Goal: Information Seeking & Learning: Learn about a topic

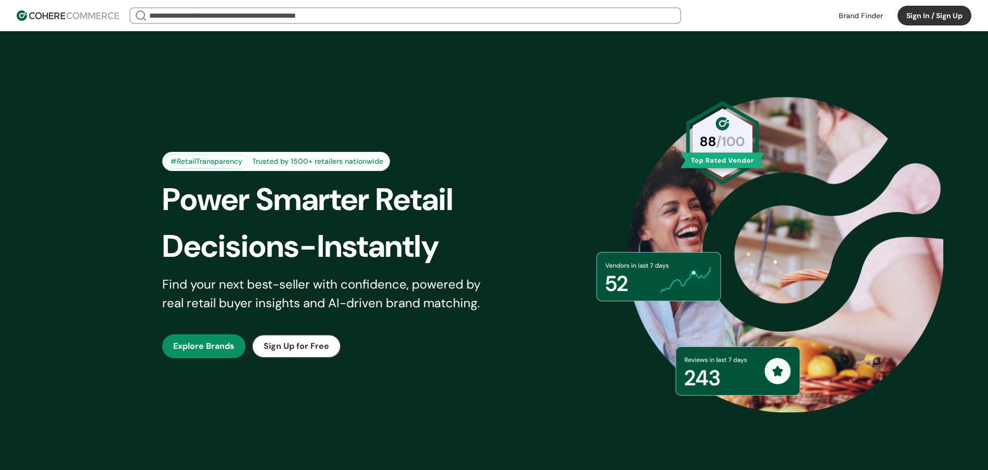
click at [916, 20] on button "Sign In / Sign Up" at bounding box center [934, 16] width 74 height 20
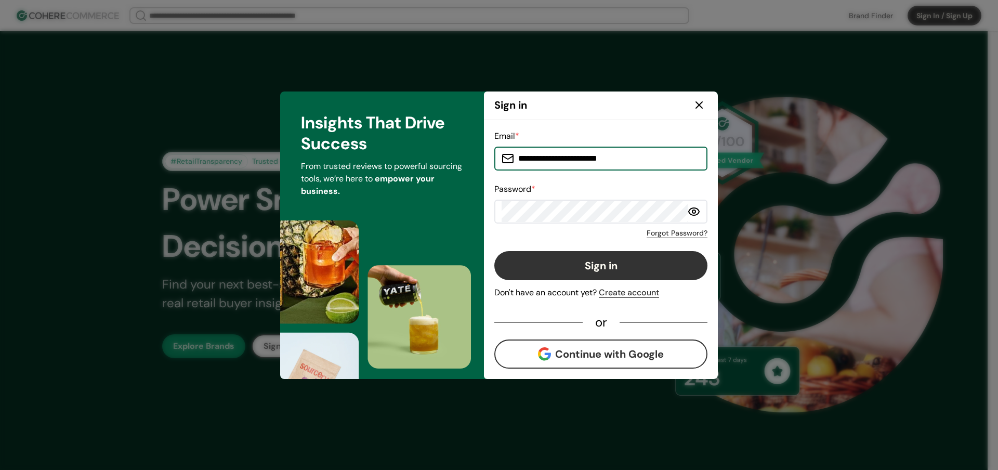
click at [546, 162] on input "**********" at bounding box center [607, 158] width 186 height 21
type input "**********"
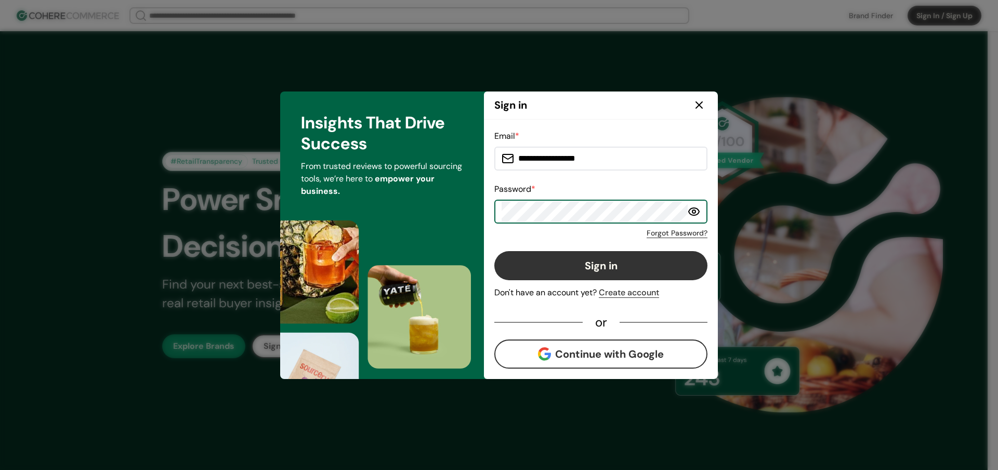
click at [494, 251] on button "Sign in" at bounding box center [600, 265] width 213 height 29
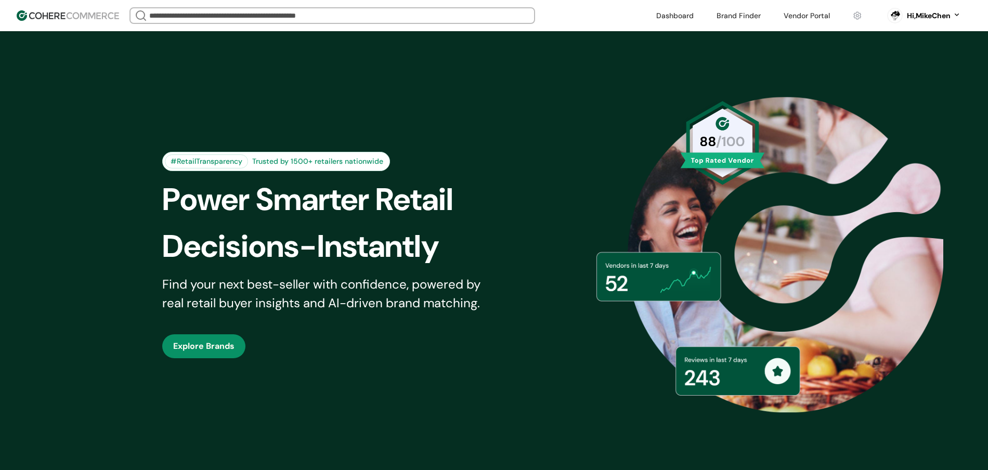
click at [826, 18] on link at bounding box center [806, 16] width 59 height 16
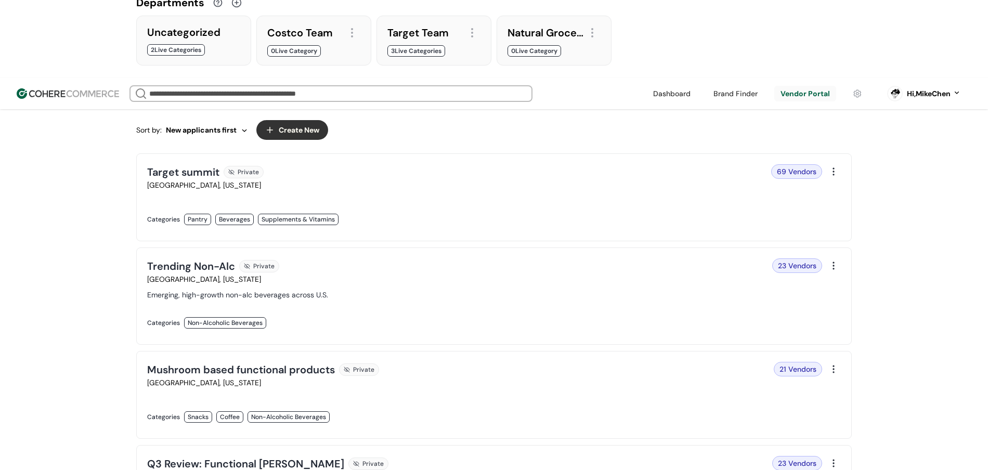
scroll to position [128, 0]
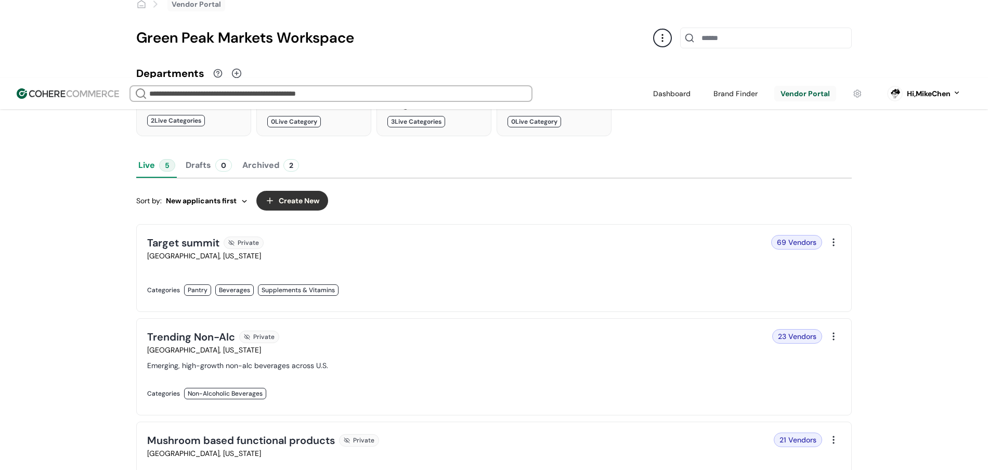
click at [488, 301] on link at bounding box center [317, 301] width 340 height 0
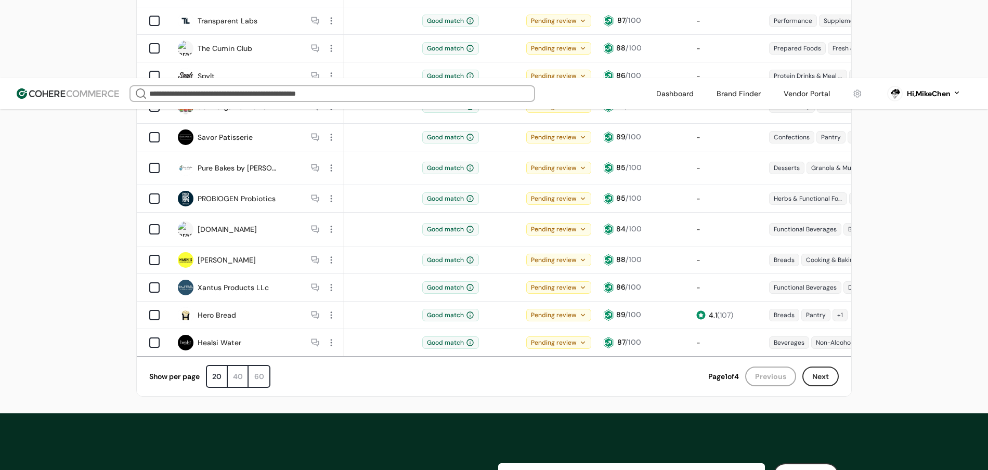
scroll to position [719, 0]
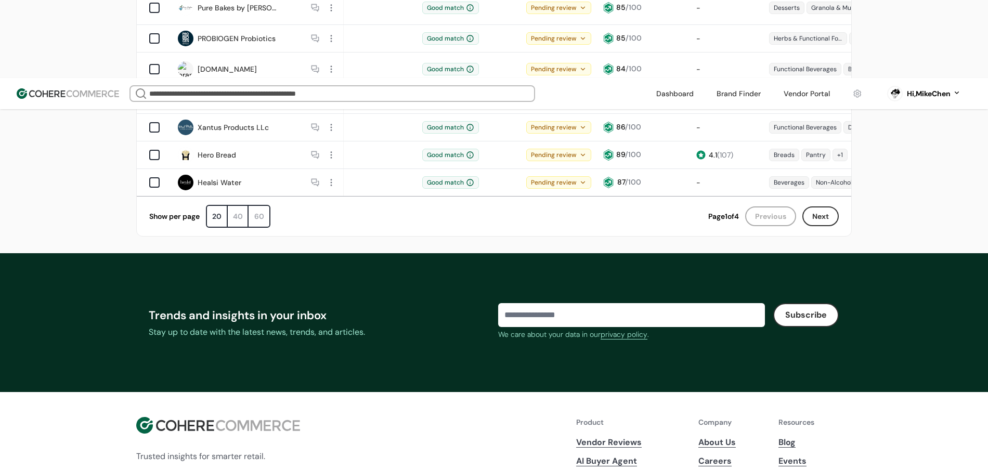
click at [825, 206] on button "Next" at bounding box center [820, 216] width 36 height 20
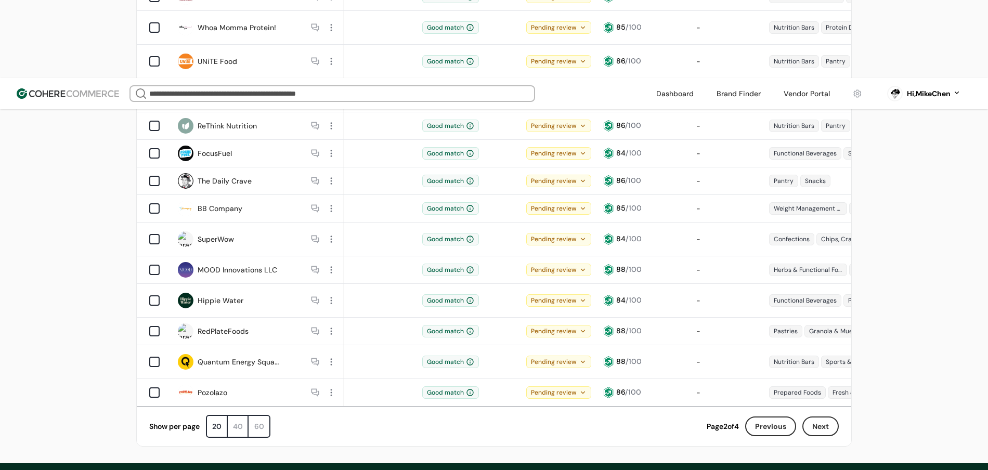
scroll to position [490, 0]
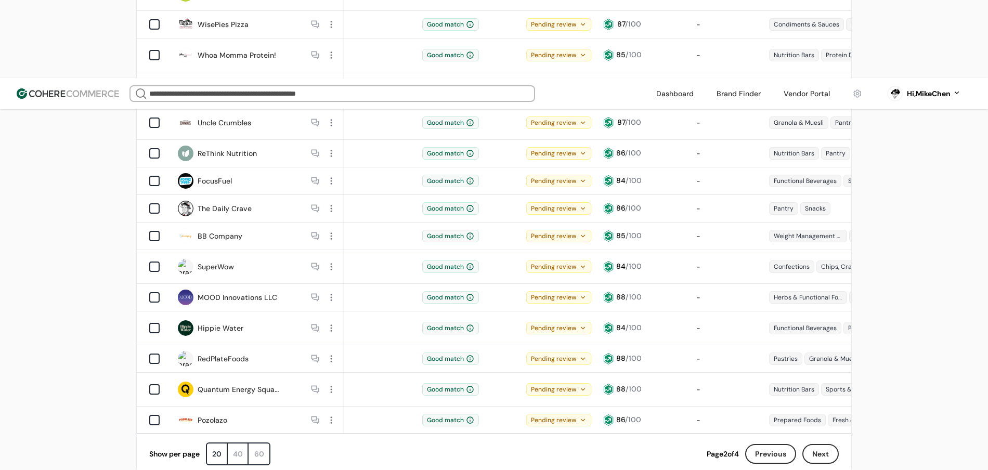
click at [830, 444] on button "Next" at bounding box center [820, 454] width 36 height 20
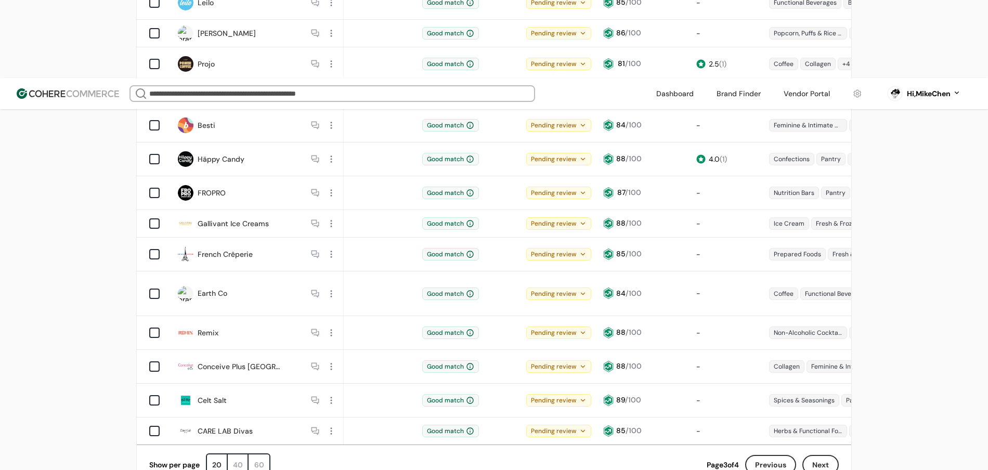
click at [830, 455] on button "Next" at bounding box center [820, 465] width 36 height 20
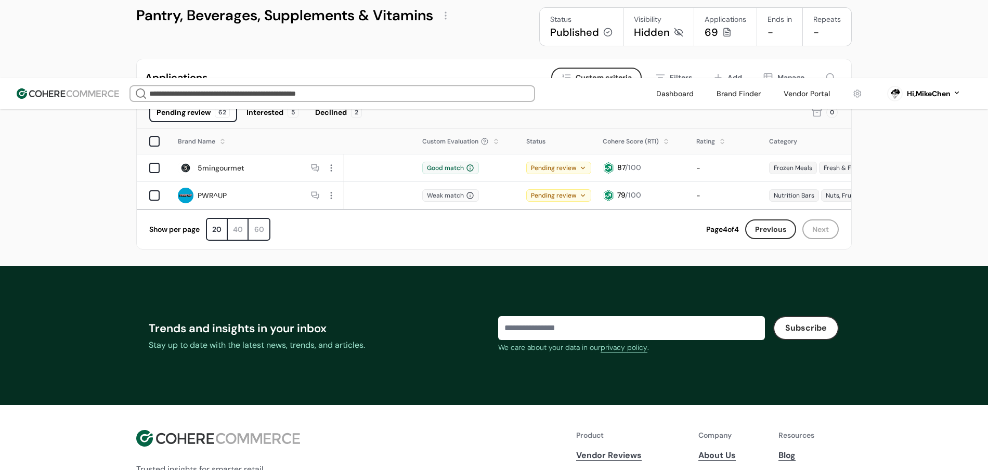
scroll to position [96, 0]
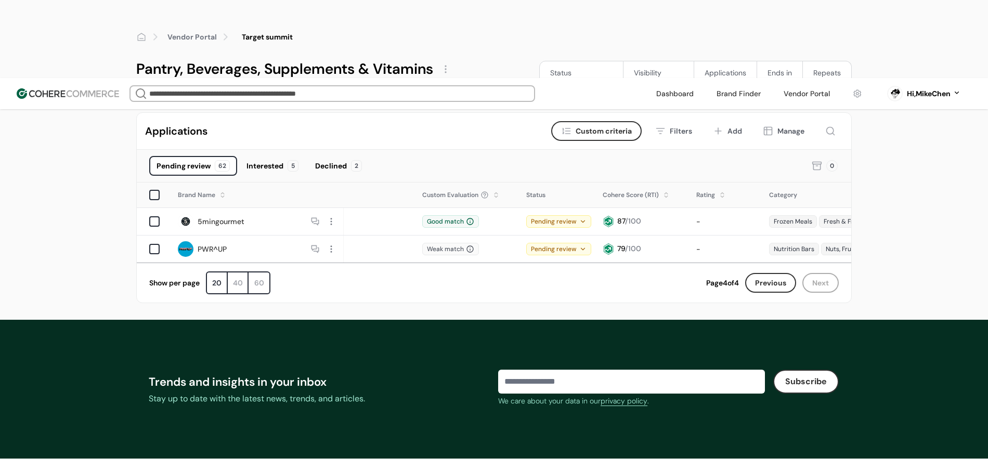
click at [777, 262] on div "Show per page 20 40 60 Page 4 of 4 Previous Next Page 4 of 4" at bounding box center [494, 282] width 714 height 40
click at [776, 273] on button "Previous" at bounding box center [770, 283] width 51 height 20
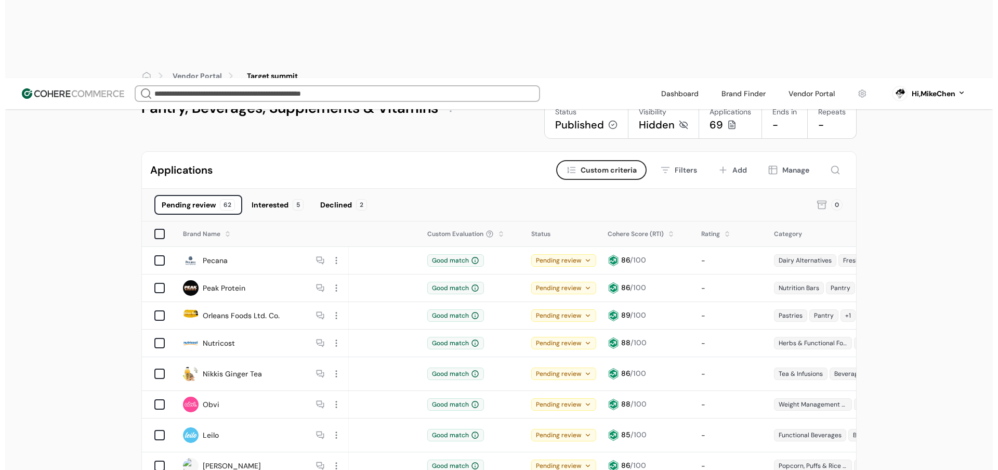
scroll to position [0, 0]
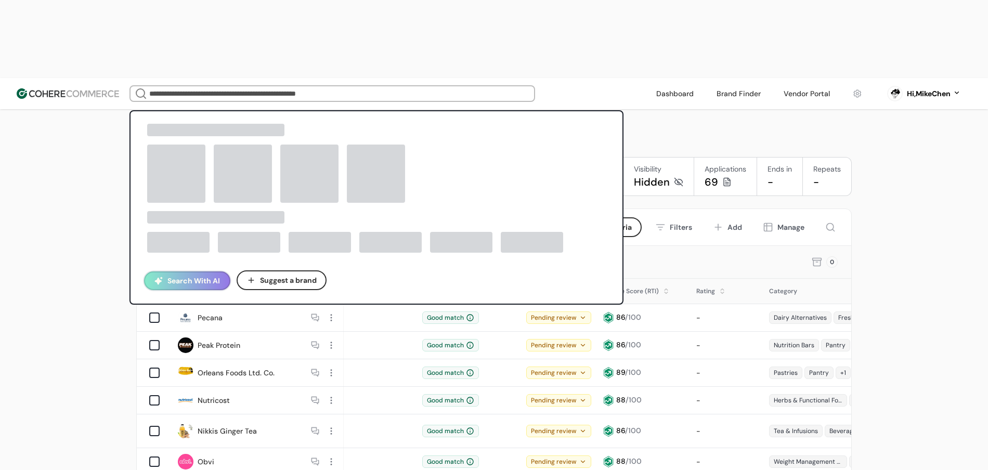
click at [488, 86] on input "search" at bounding box center [332, 93] width 370 height 15
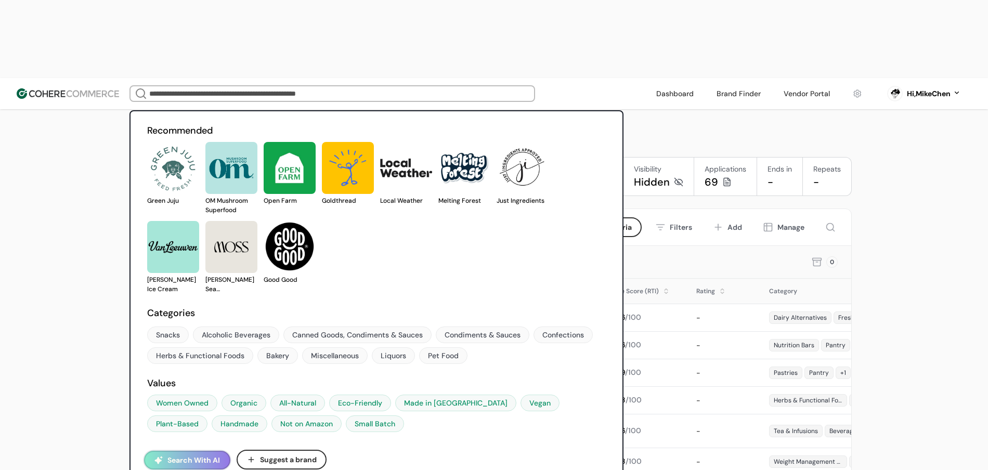
click at [192, 451] on button "Search With AI" at bounding box center [187, 460] width 86 height 19
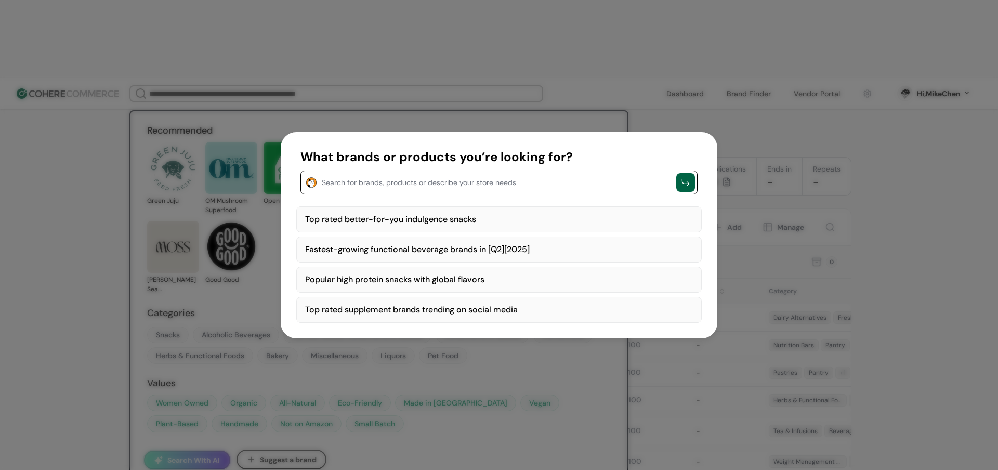
click at [451, 209] on div "Top rated better-for-you indulgence snacks" at bounding box center [498, 219] width 405 height 26
type textarea "**********"
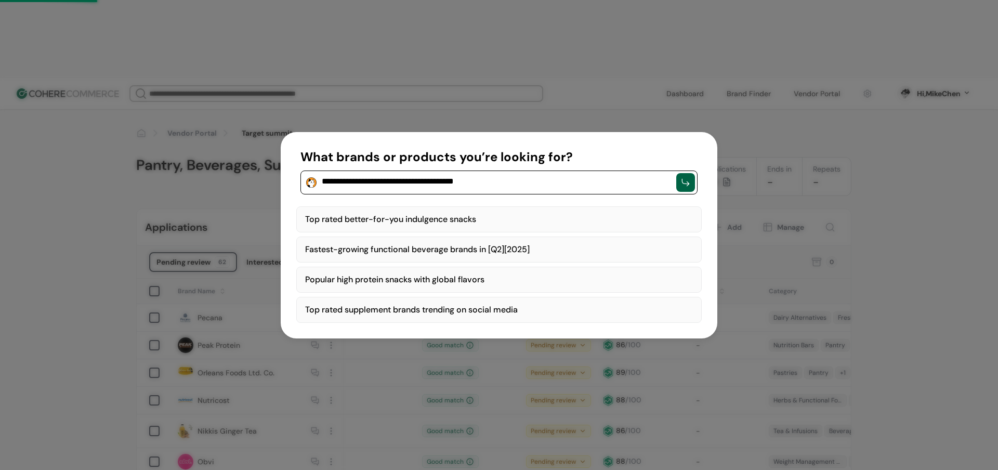
click at [451, 214] on div "Top rated better-for-you indulgence snacks" at bounding box center [498, 219] width 405 height 26
